Goal: Navigation & Orientation: Find specific page/section

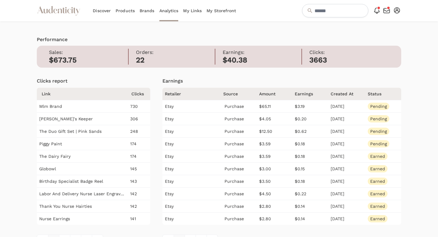
click at [221, 12] on link "My Storefront" at bounding box center [222, 10] width 30 height 21
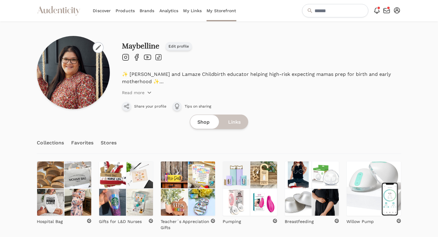
click at [166, 10] on link "Analytics" at bounding box center [168, 10] width 19 height 21
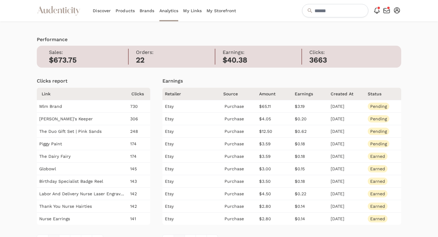
click at [54, 12] on icon at bounding box center [58, 11] width 9 height 5
